Goal: Task Accomplishment & Management: Use online tool/utility

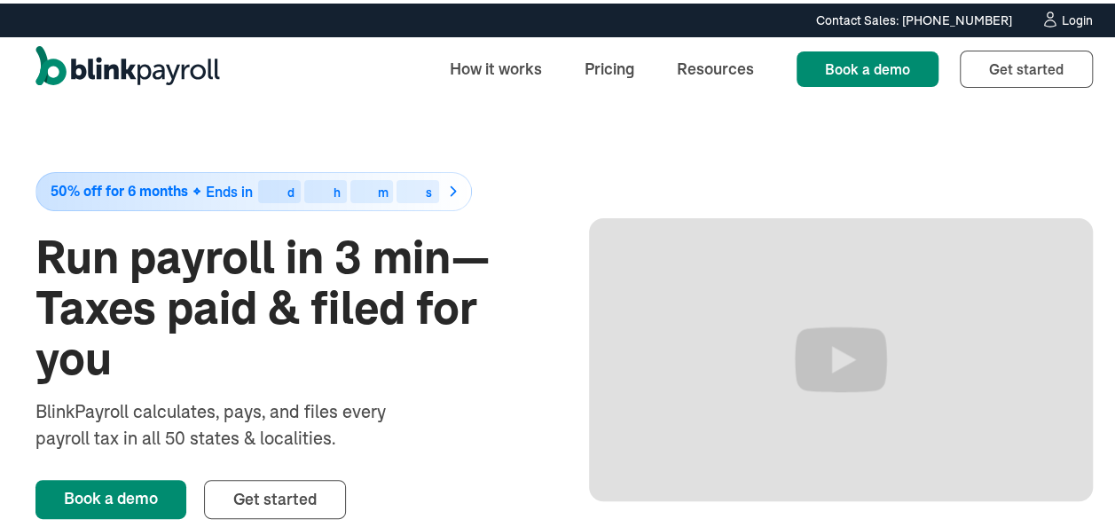
click at [1062, 16] on div "Login" at bounding box center [1077, 17] width 31 height 12
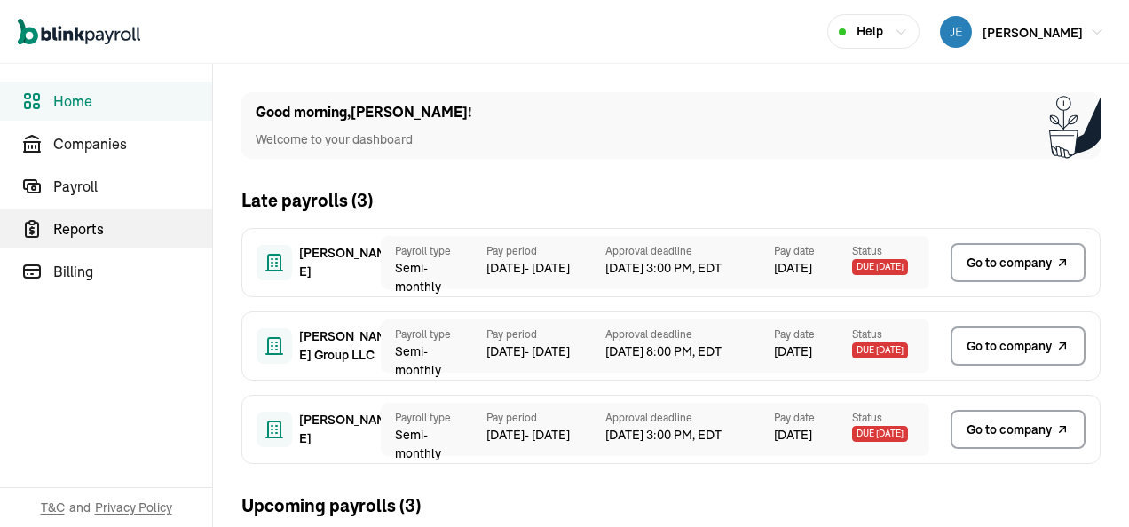
click at [122, 231] on span "Reports" at bounding box center [132, 228] width 159 height 21
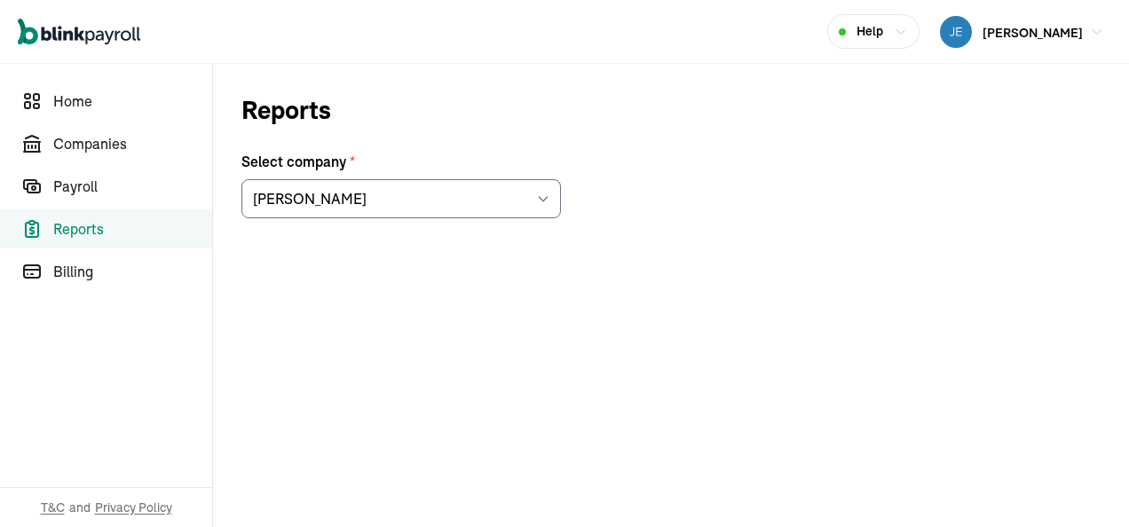
click at [540, 197] on icon at bounding box center [543, 199] width 8 height 4
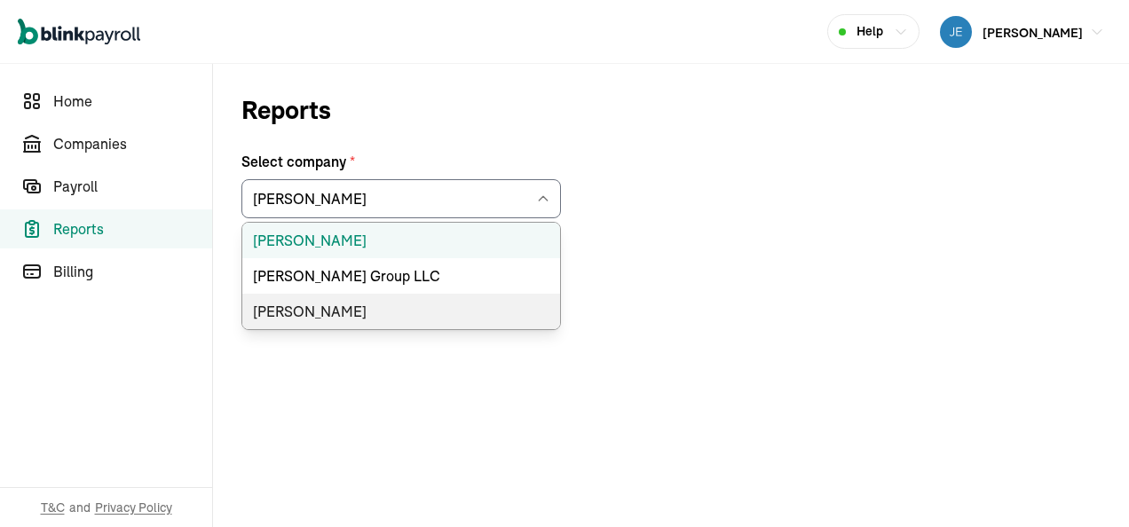
click at [396, 311] on li "[PERSON_NAME]" at bounding box center [401, 311] width 318 height 35
type input "[PERSON_NAME]"
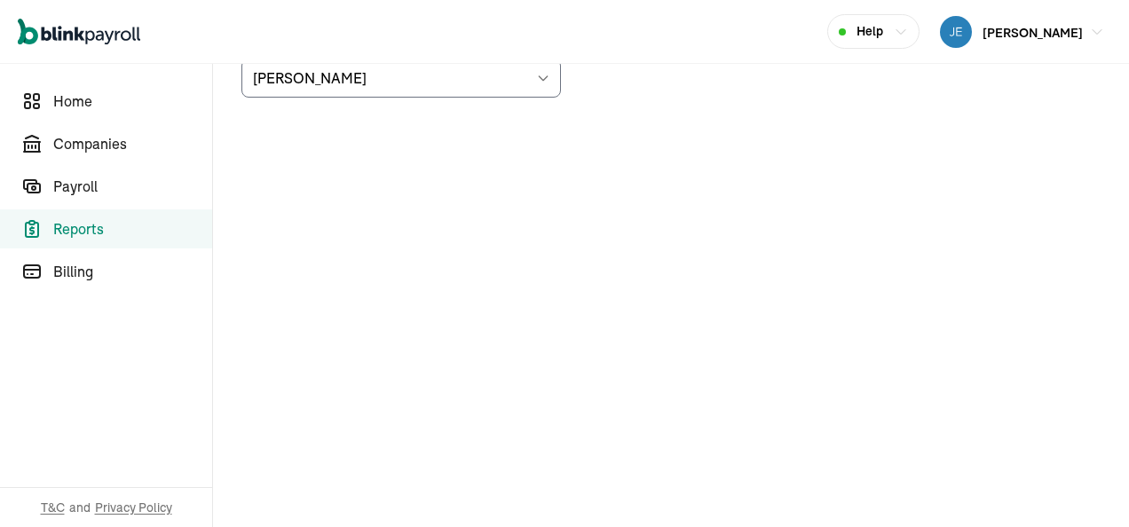
scroll to position [122, 0]
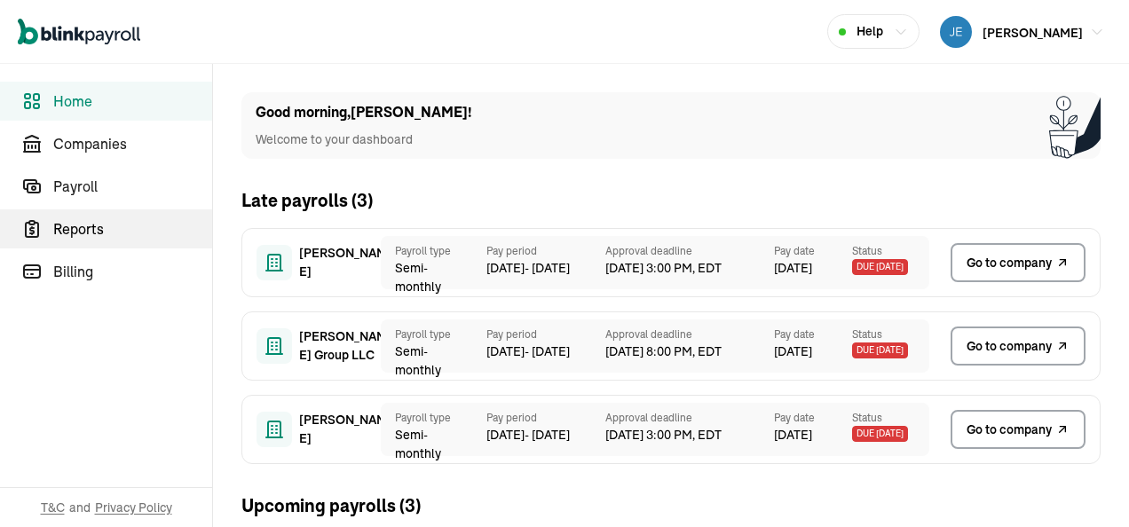
click at [122, 231] on span "Reports" at bounding box center [132, 228] width 159 height 21
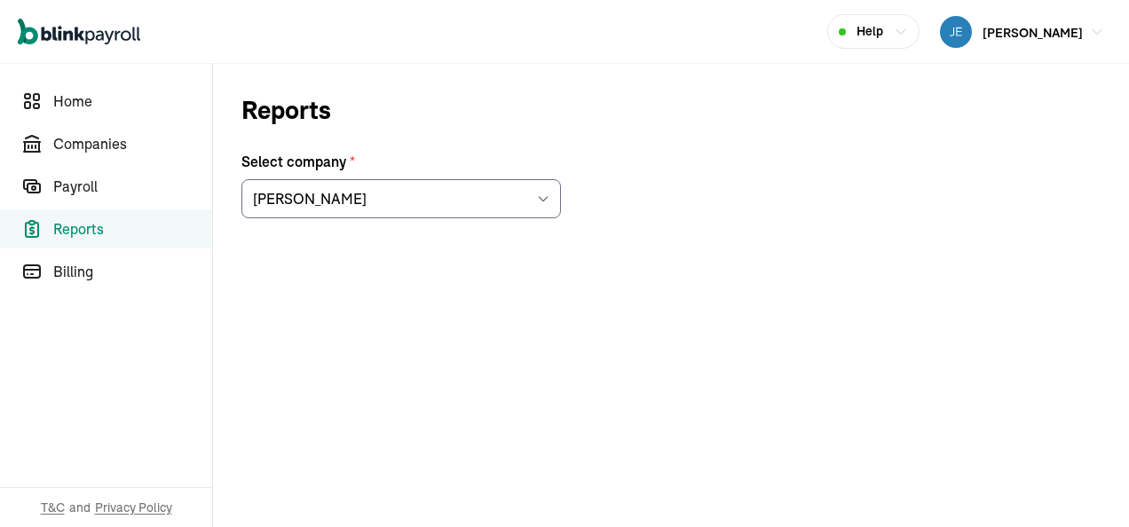
click at [540, 197] on icon at bounding box center [543, 199] width 8 height 4
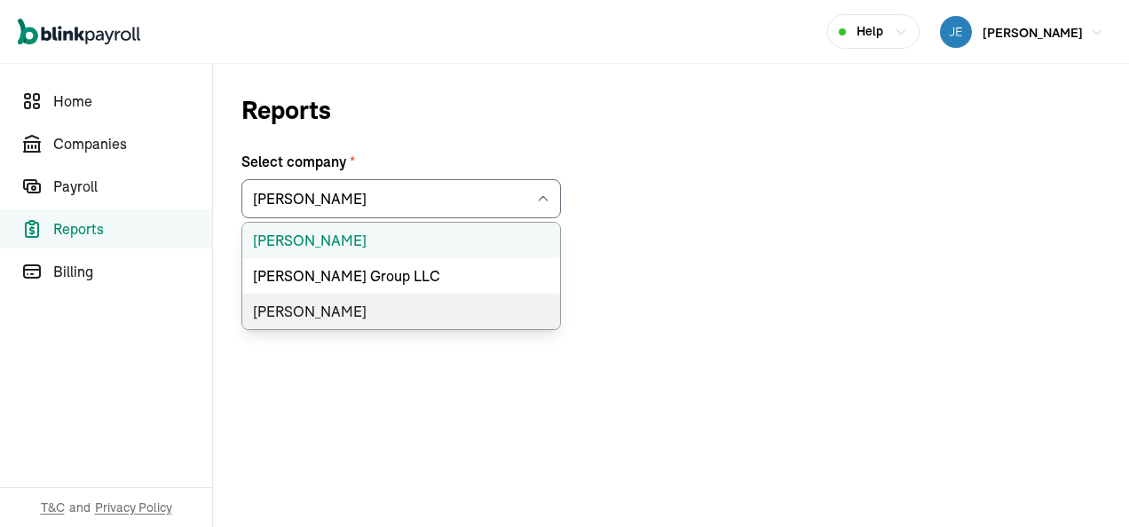
click at [396, 311] on li "[PERSON_NAME]" at bounding box center [401, 311] width 318 height 35
type input "[PERSON_NAME]"
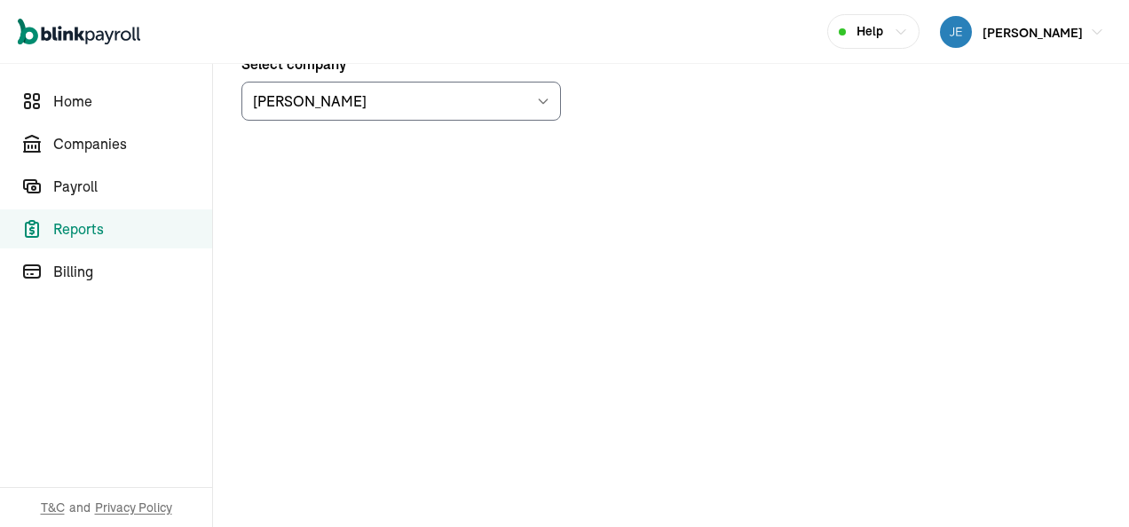
scroll to position [122, 0]
